Goal: Check status: Check status

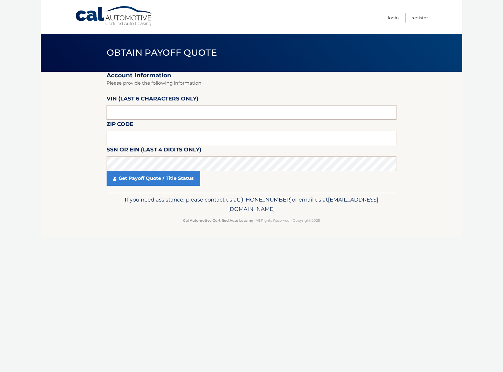
click at [150, 115] on input "text" at bounding box center [252, 112] width 290 height 15
click at [132, 115] on input "text" at bounding box center [252, 112] width 290 height 15
paste input "984783"
type input "984783"
click at [134, 141] on input "text" at bounding box center [252, 138] width 290 height 15
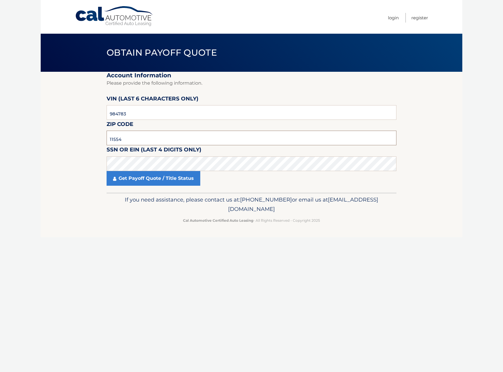
type input "11554"
click at [176, 180] on link "Get Payoff Quote / Title Status" at bounding box center [154, 178] width 94 height 15
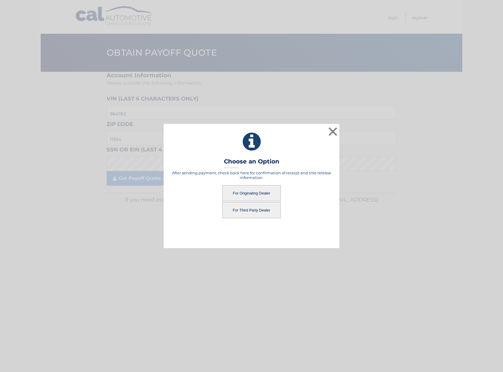
click at [239, 212] on button "For Third Party Dealer" at bounding box center [251, 210] width 59 height 16
click at [255, 211] on button "For Third Party Dealer" at bounding box center [251, 210] width 59 height 16
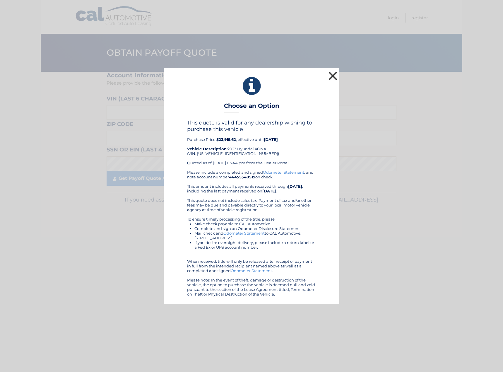
click at [332, 74] on button "×" at bounding box center [333, 76] width 12 height 12
